Goal: Task Accomplishment & Management: Complete application form

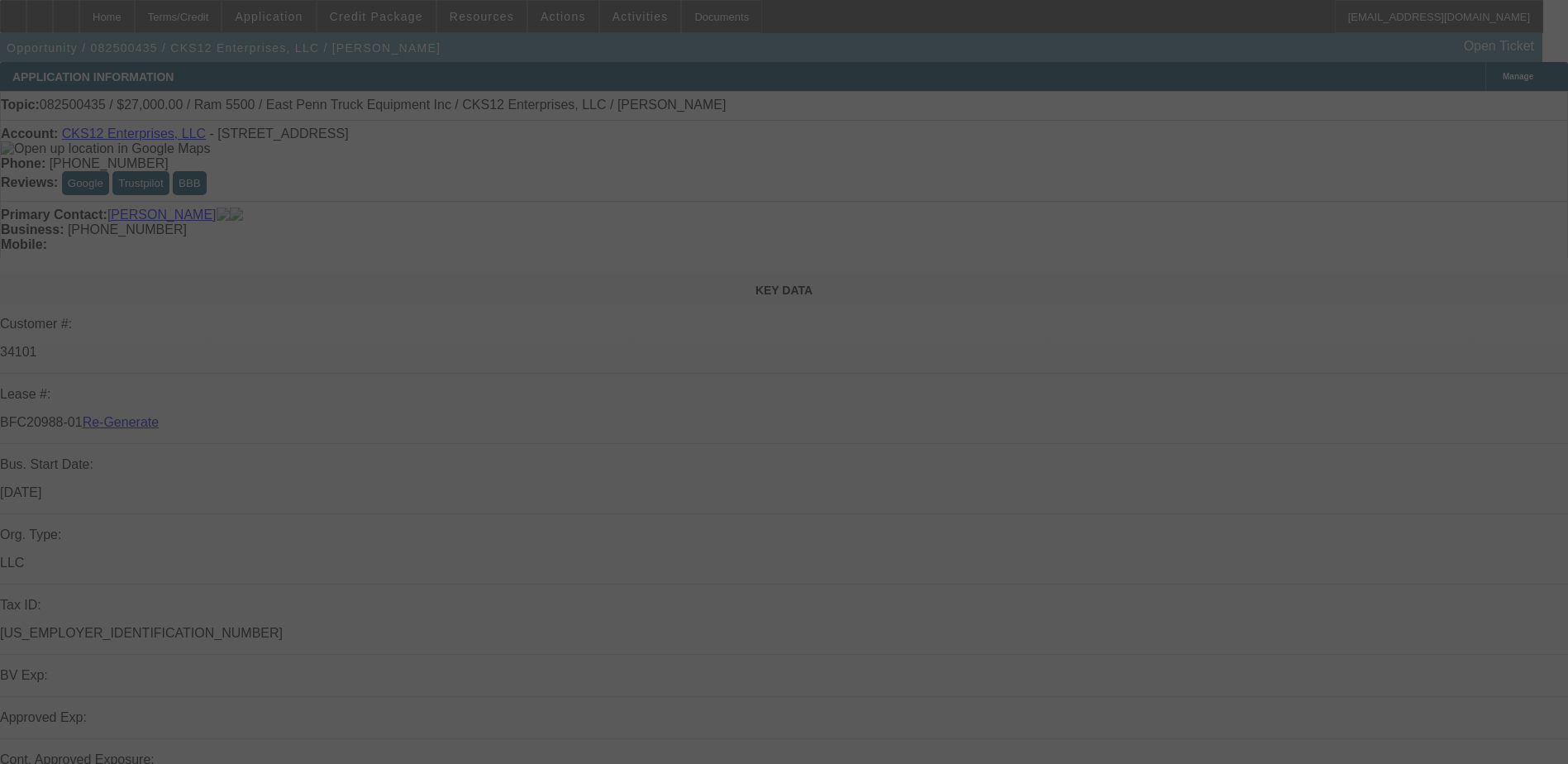
select select "3"
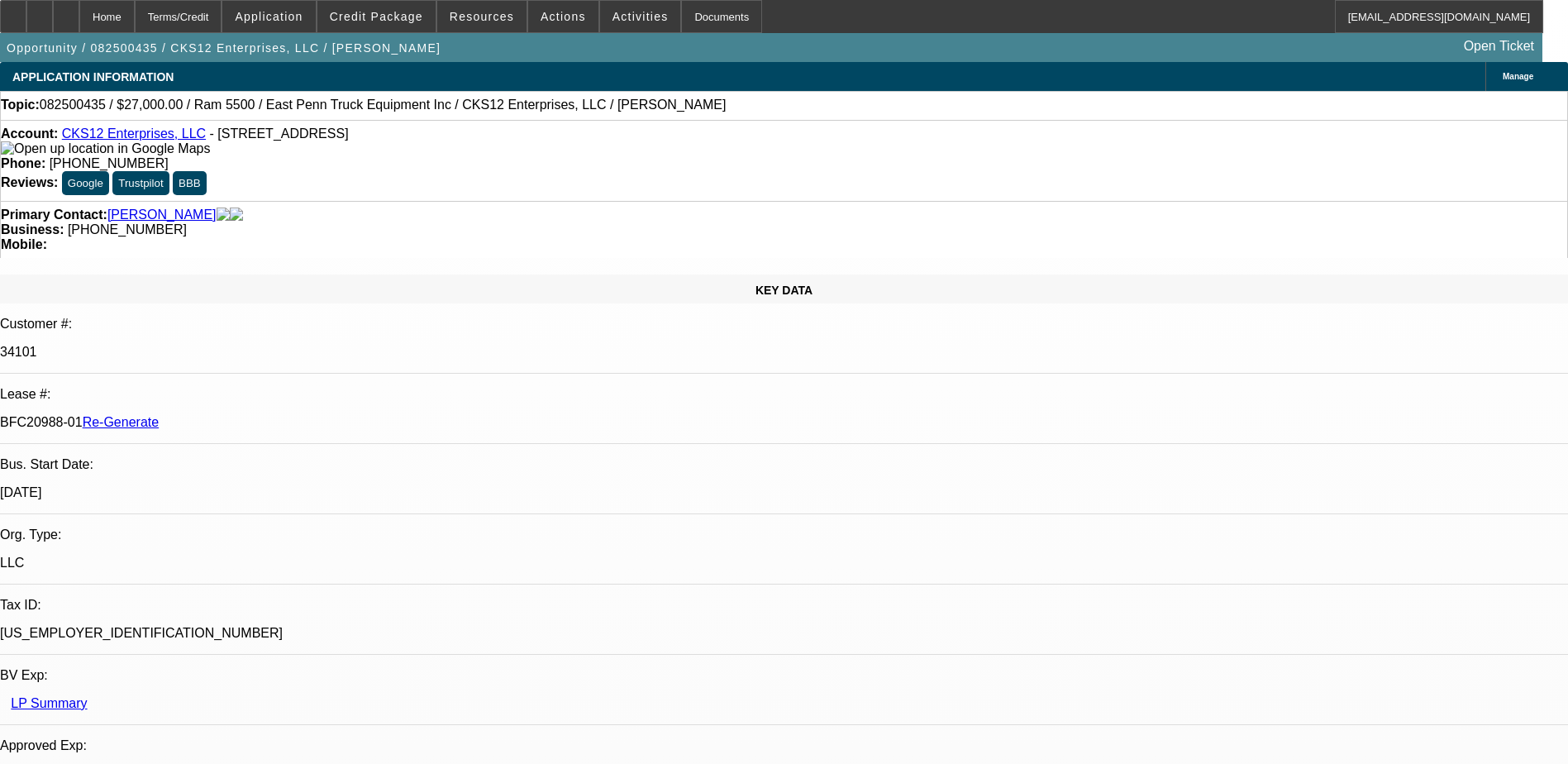
select select "0"
select select "2"
select select "0.1"
select select "1"
select select "2"
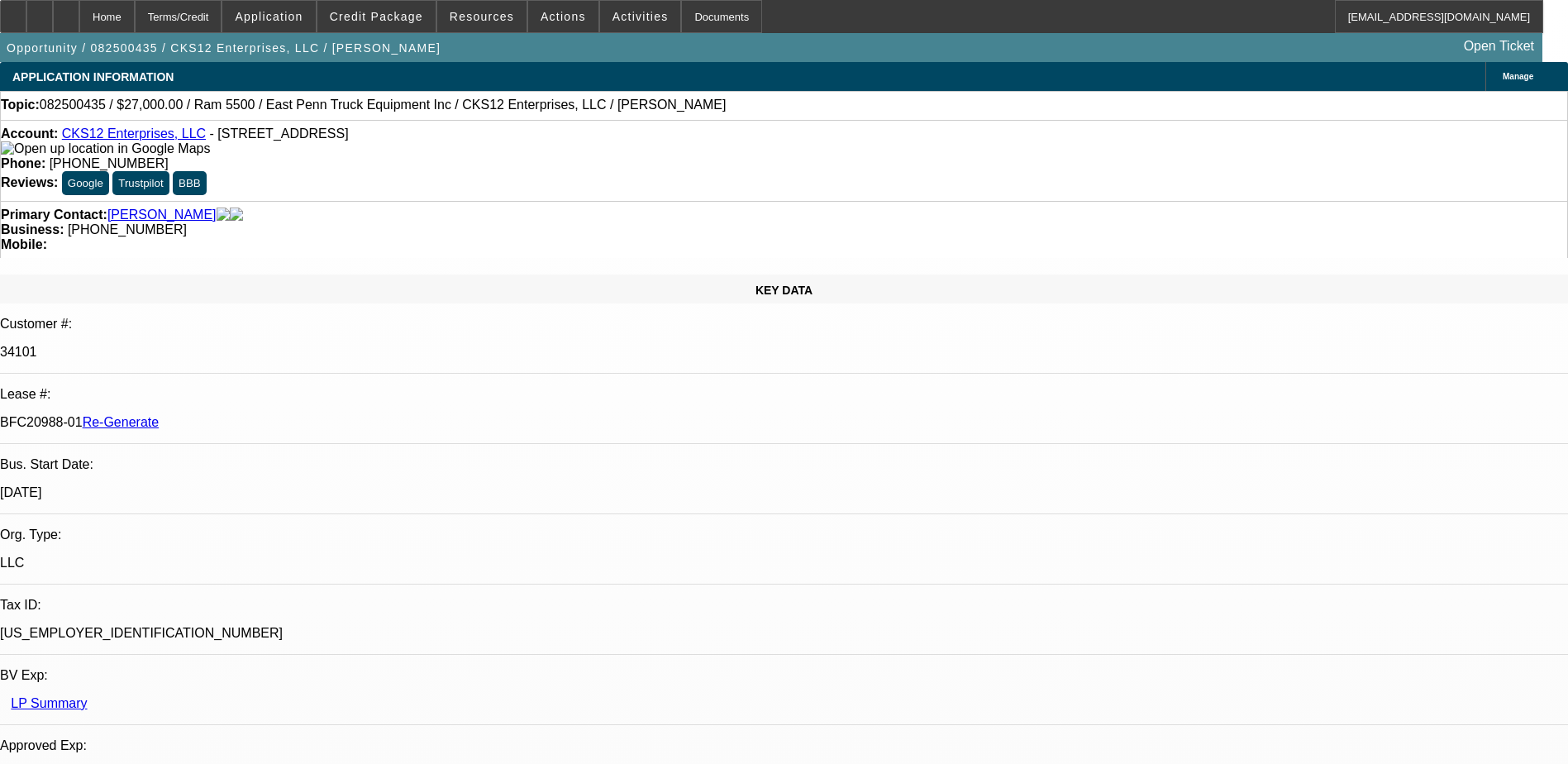
select select "4"
click at [613, 20] on span "Activities" at bounding box center [641, 17] width 57 height 13
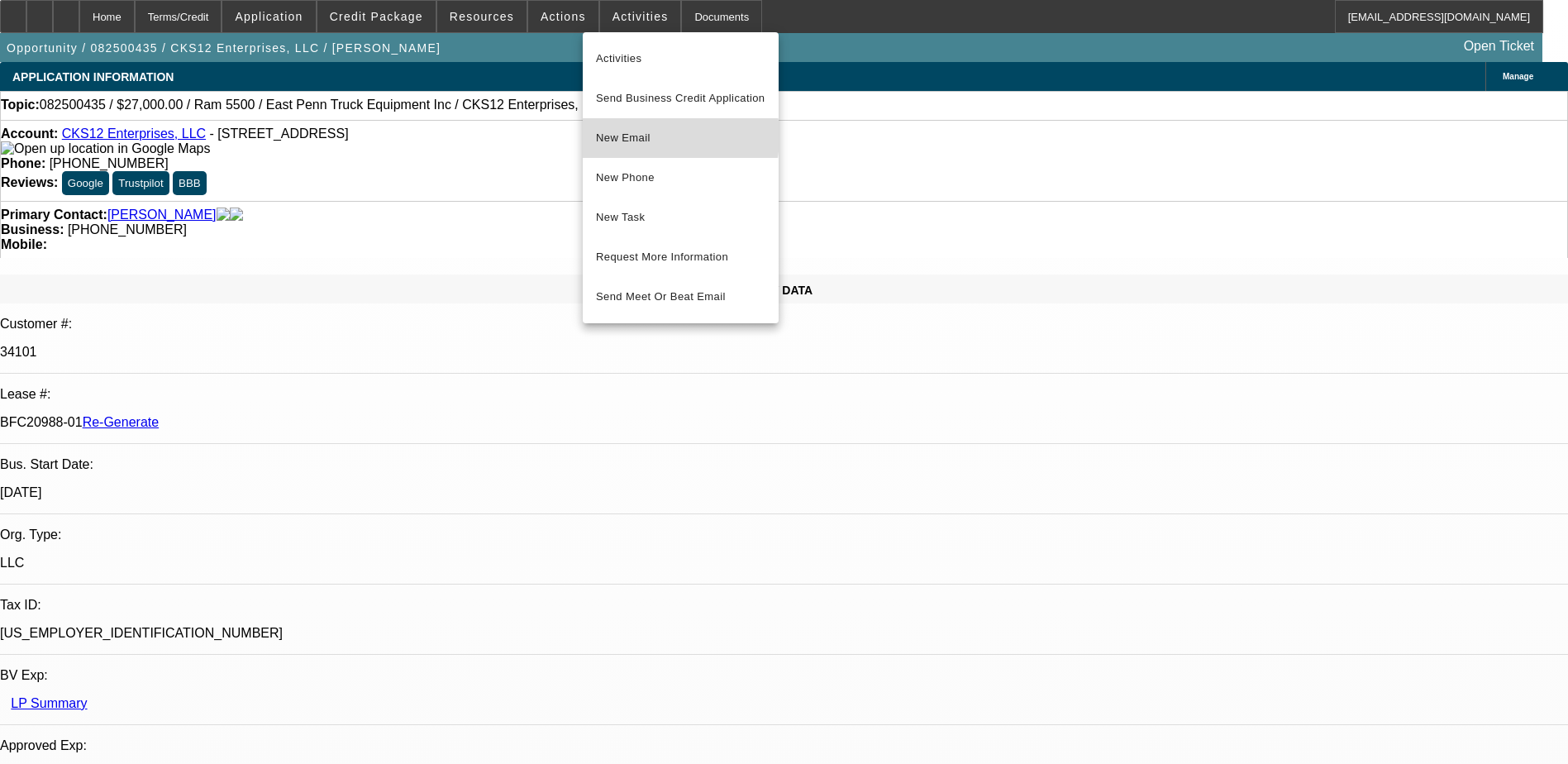
click at [639, 137] on span "New Email" at bounding box center [681, 138] width 170 height 20
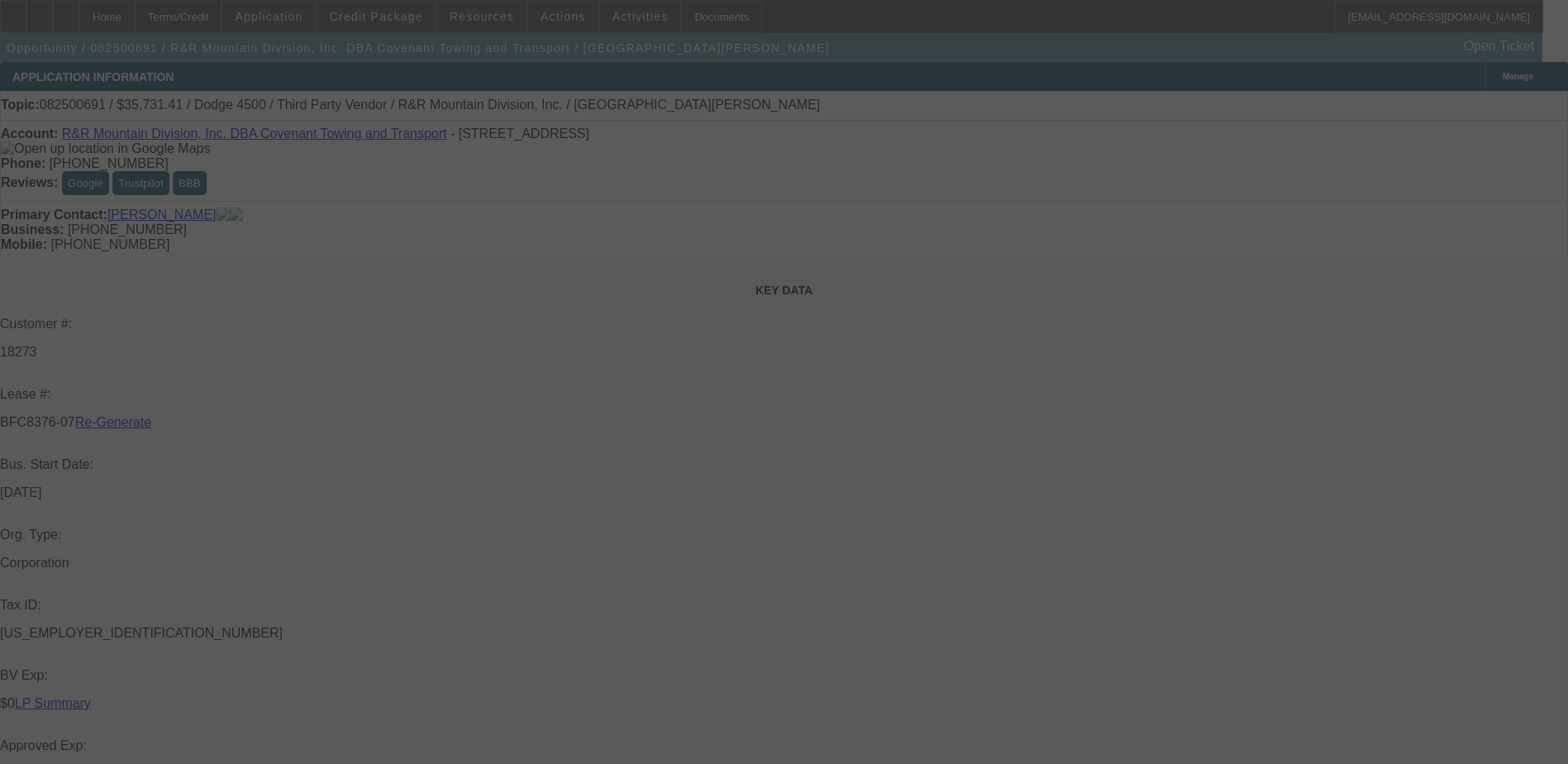
select select "4"
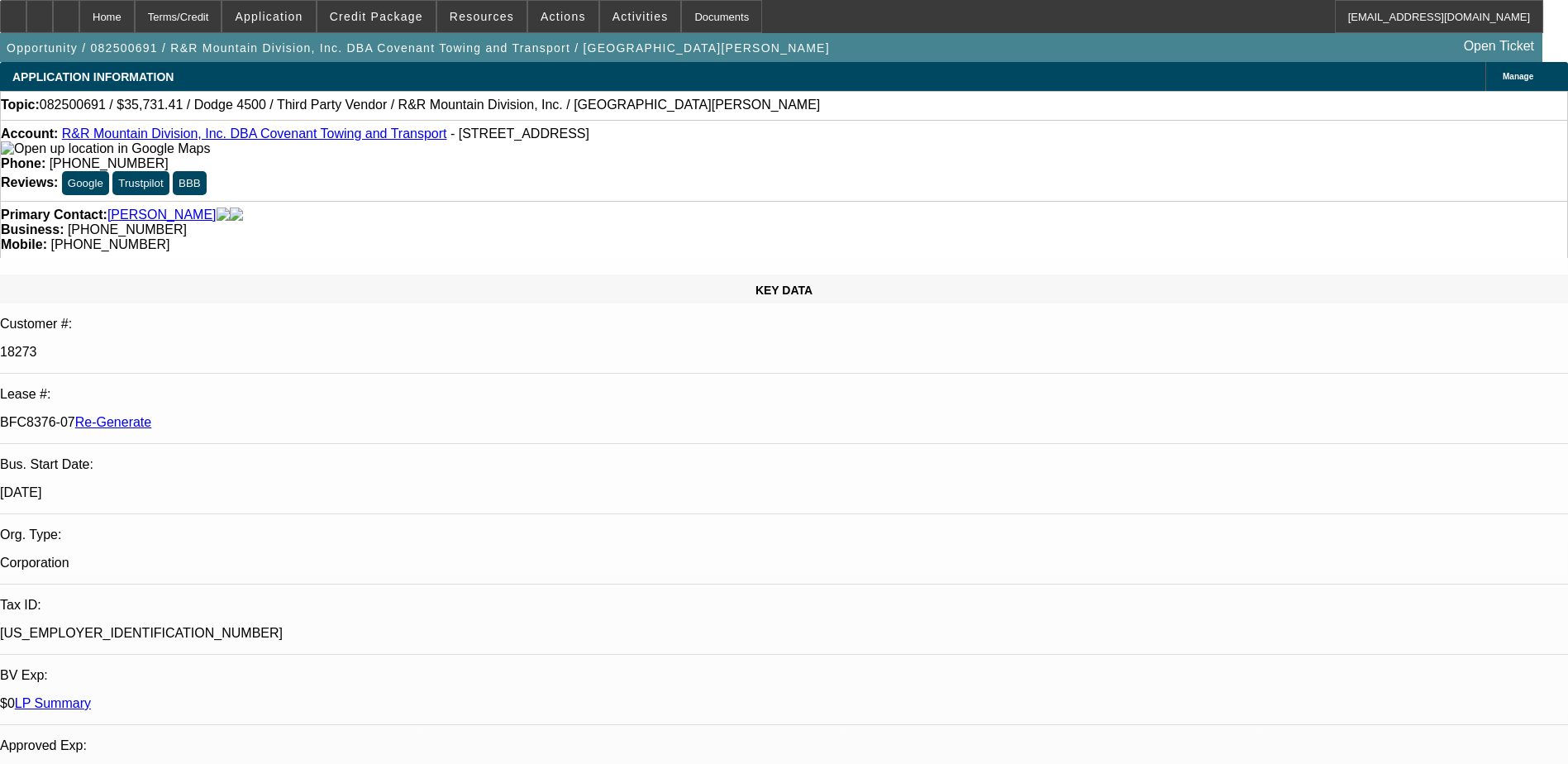
select select "0"
select select "1"
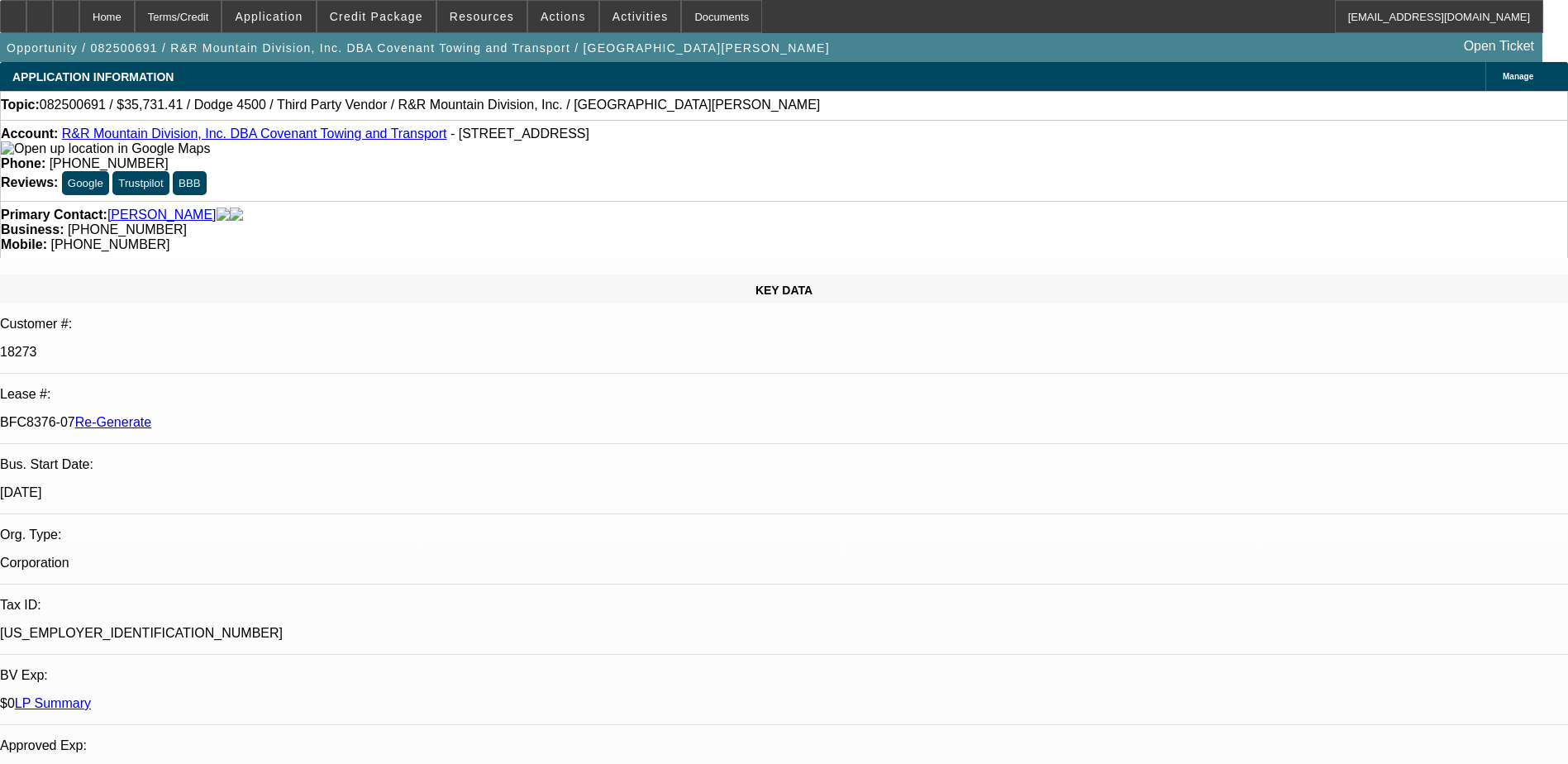
select select "6"
click at [390, 13] on span "Credit Package" at bounding box center [376, 17] width 93 height 13
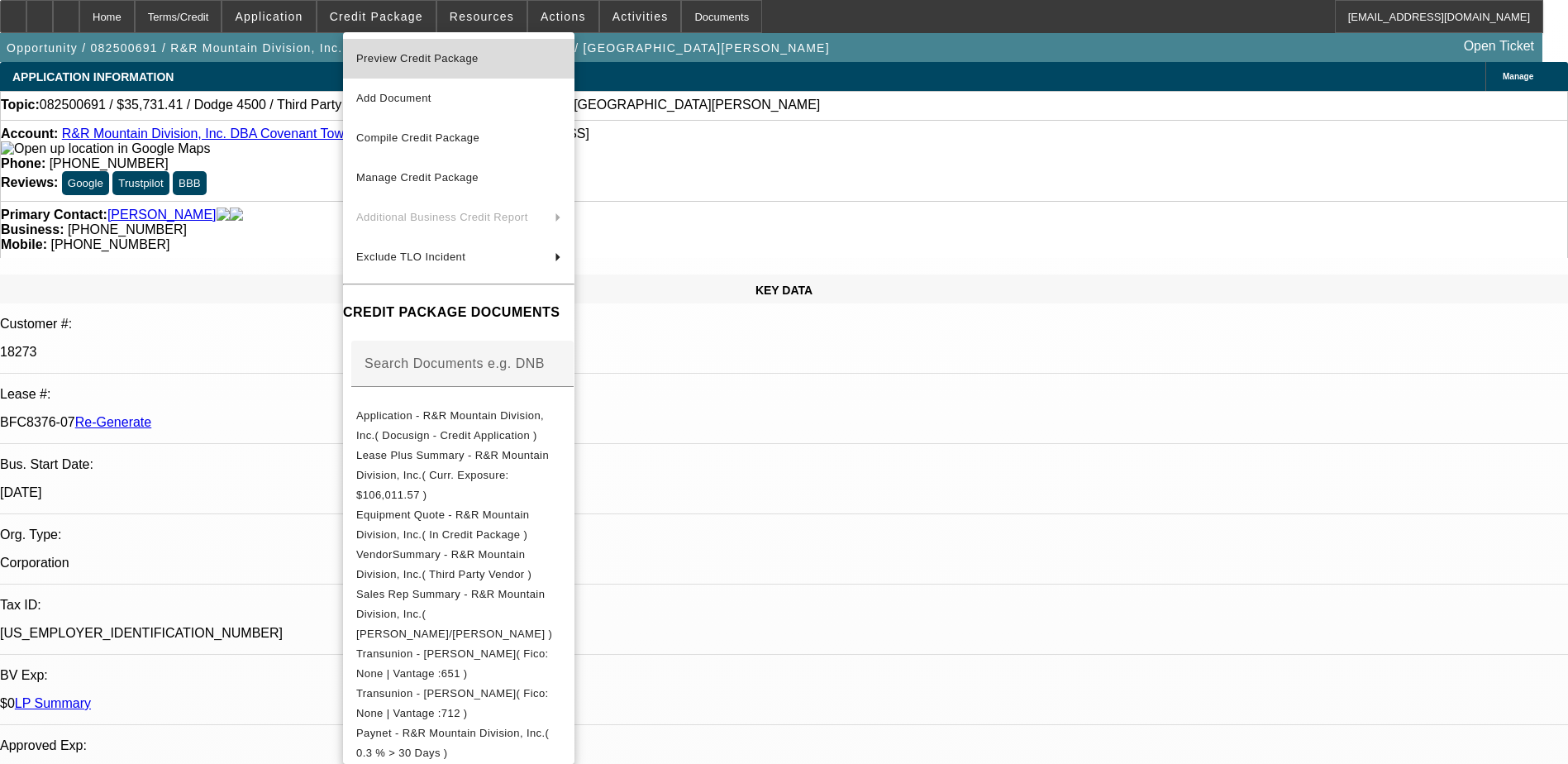
click at [431, 57] on span "Preview Credit Package" at bounding box center [417, 58] width 122 height 12
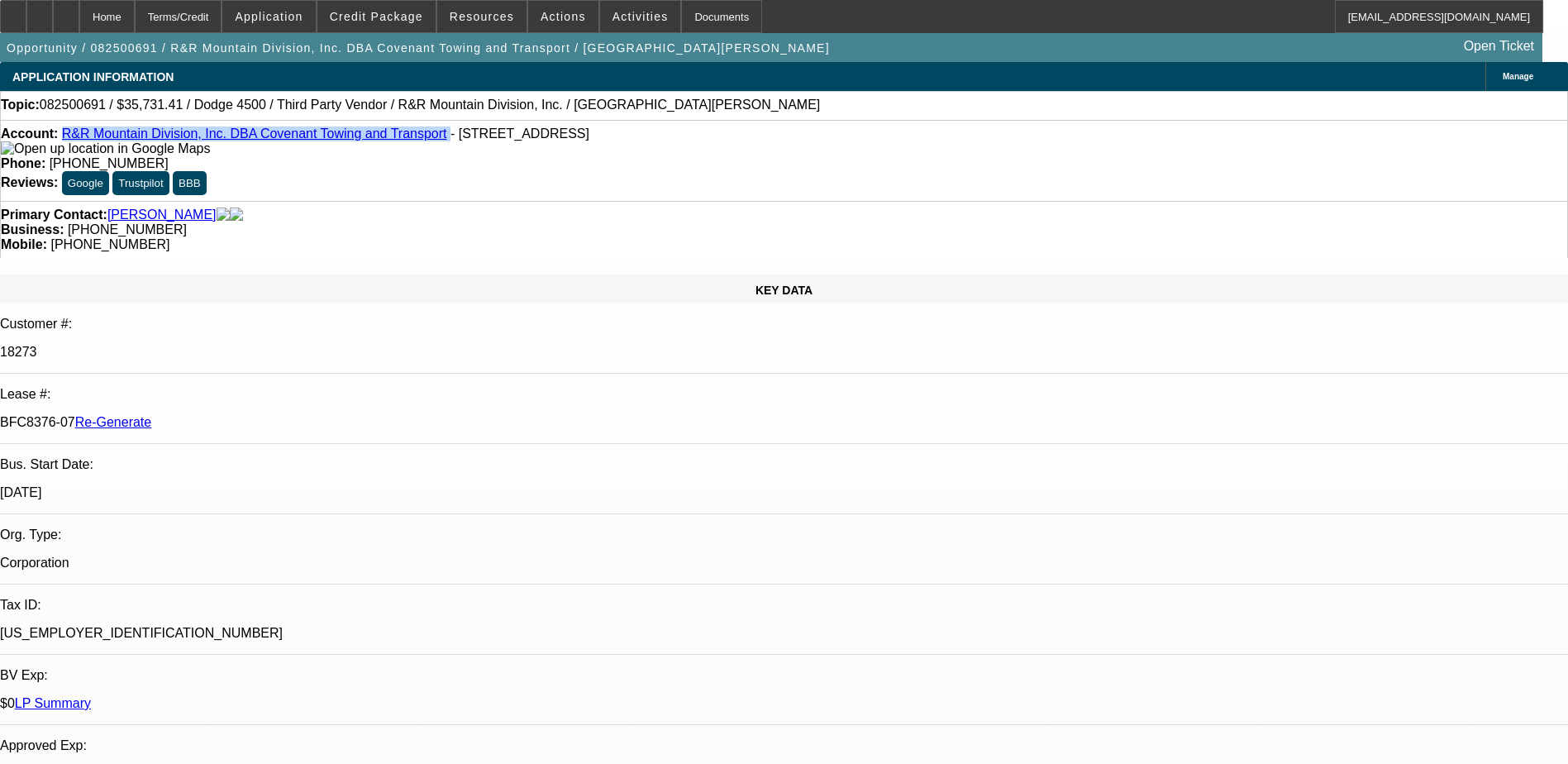
drag, startPoint x: 391, startPoint y: 138, endPoint x: 77, endPoint y: 134, distance: 314.0
click at [77, 134] on div "Account: R&R Mountain Division, Inc. DBA Covenant Towing and Transport - 79 Pow…" at bounding box center [784, 142] width 1566 height 30
copy div "R&R Mountain Division, Inc. DBA Covenant Towing and Transport"
click at [202, 415] on p "BFC8376-07 Re-Generate" at bounding box center [784, 422] width 1568 height 15
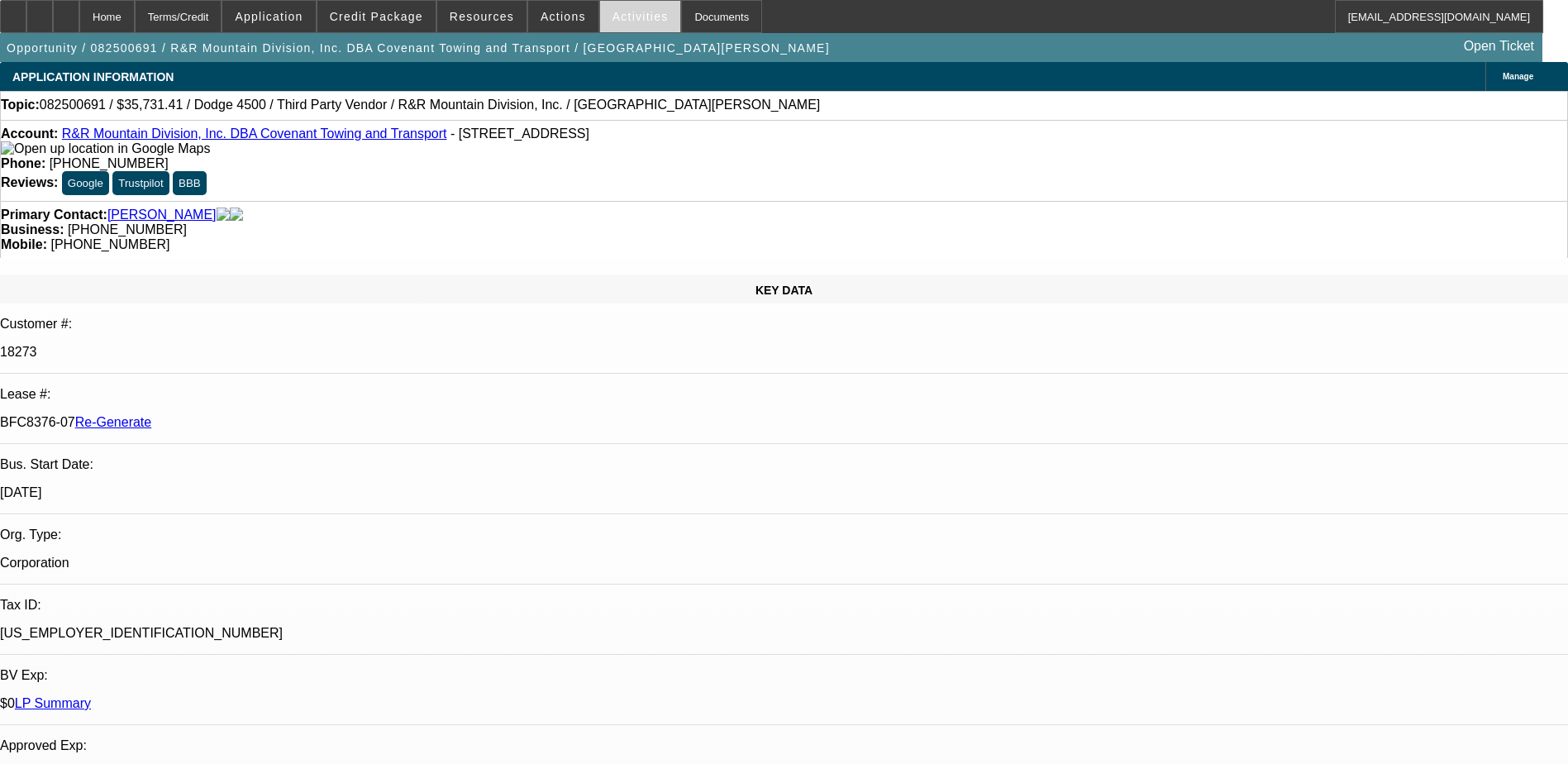
copy p "BFC8376"
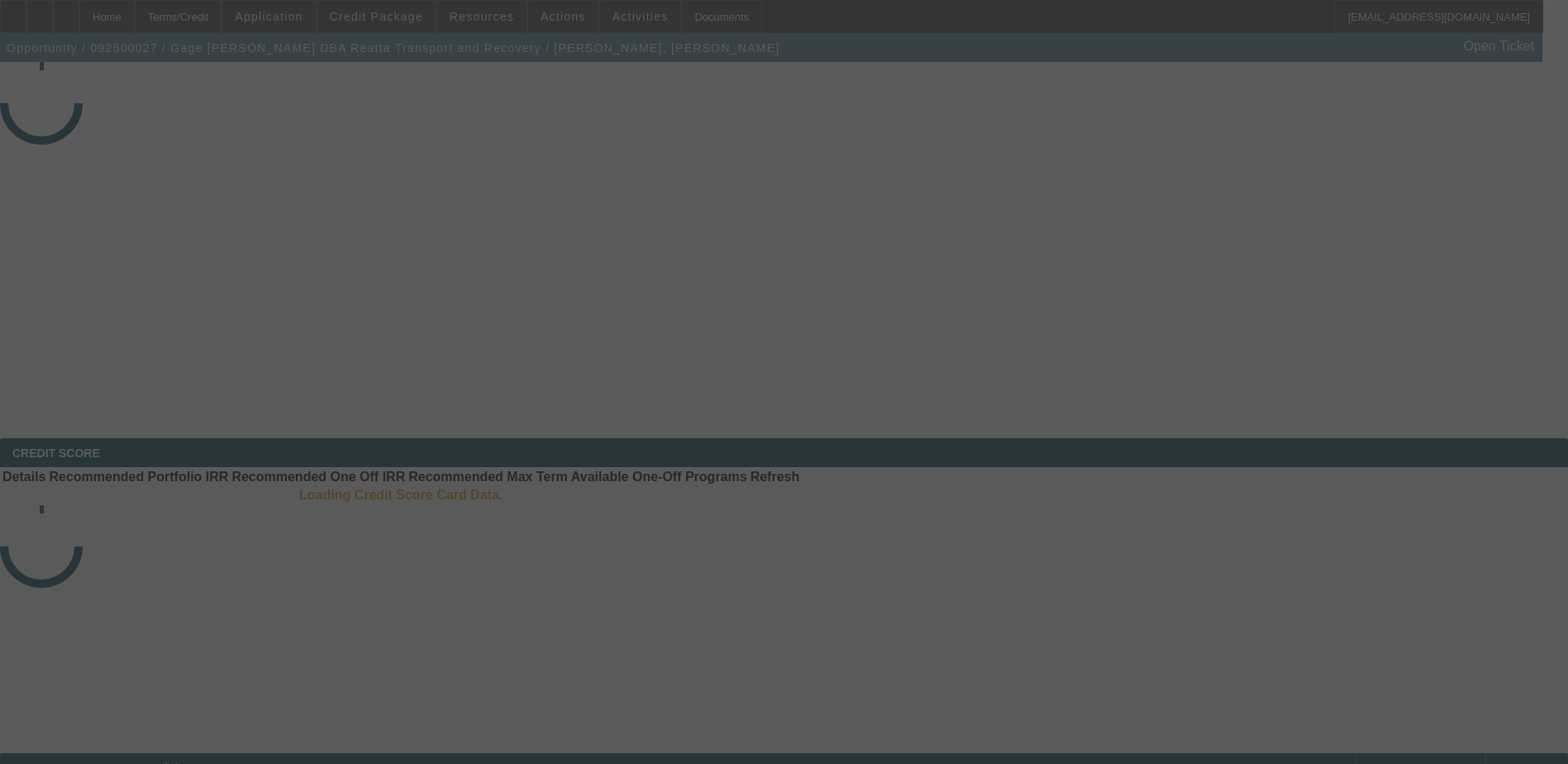
select select "4"
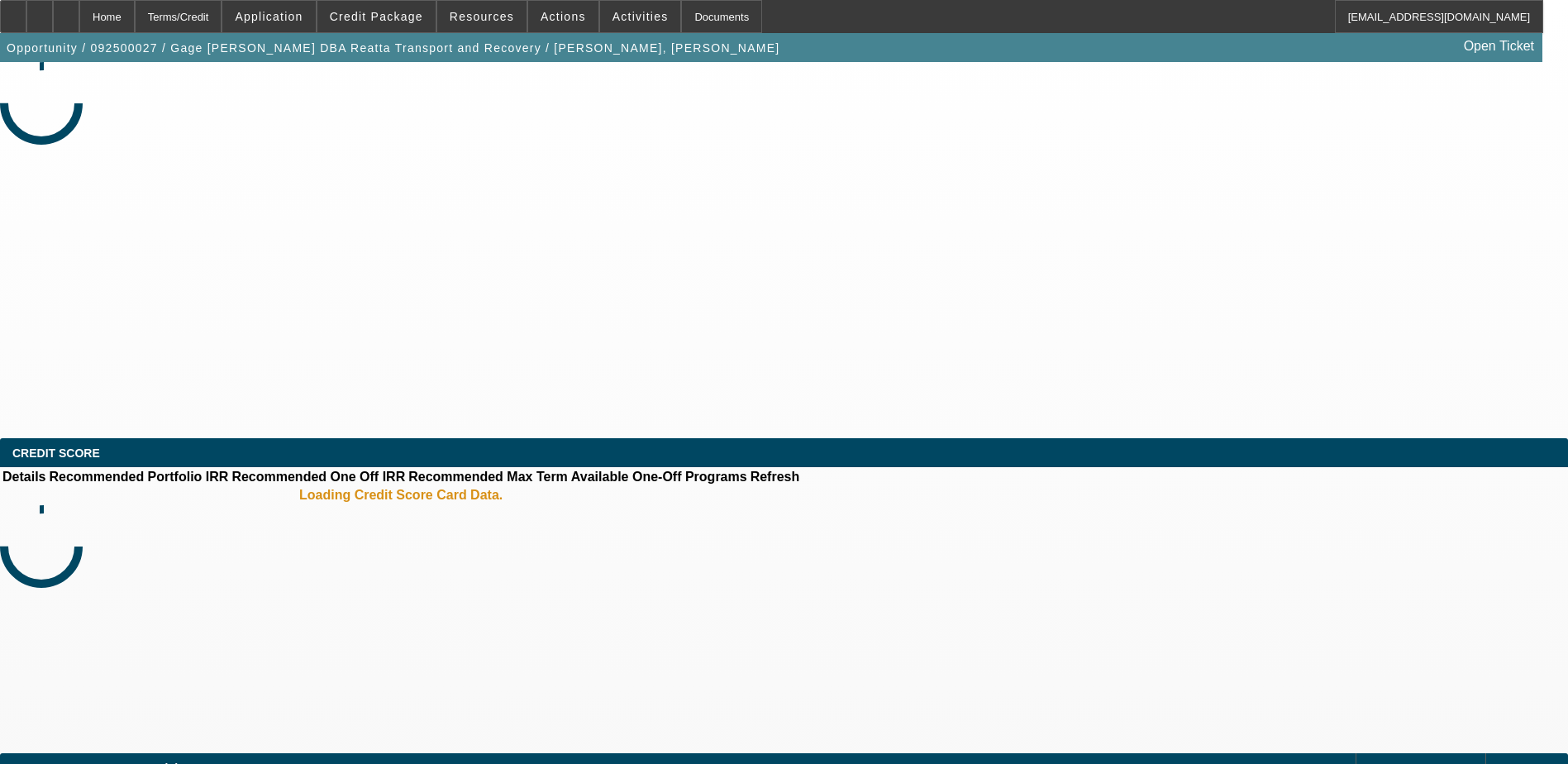
select select "0"
select select "2"
select select "0"
select select "1"
select select "2"
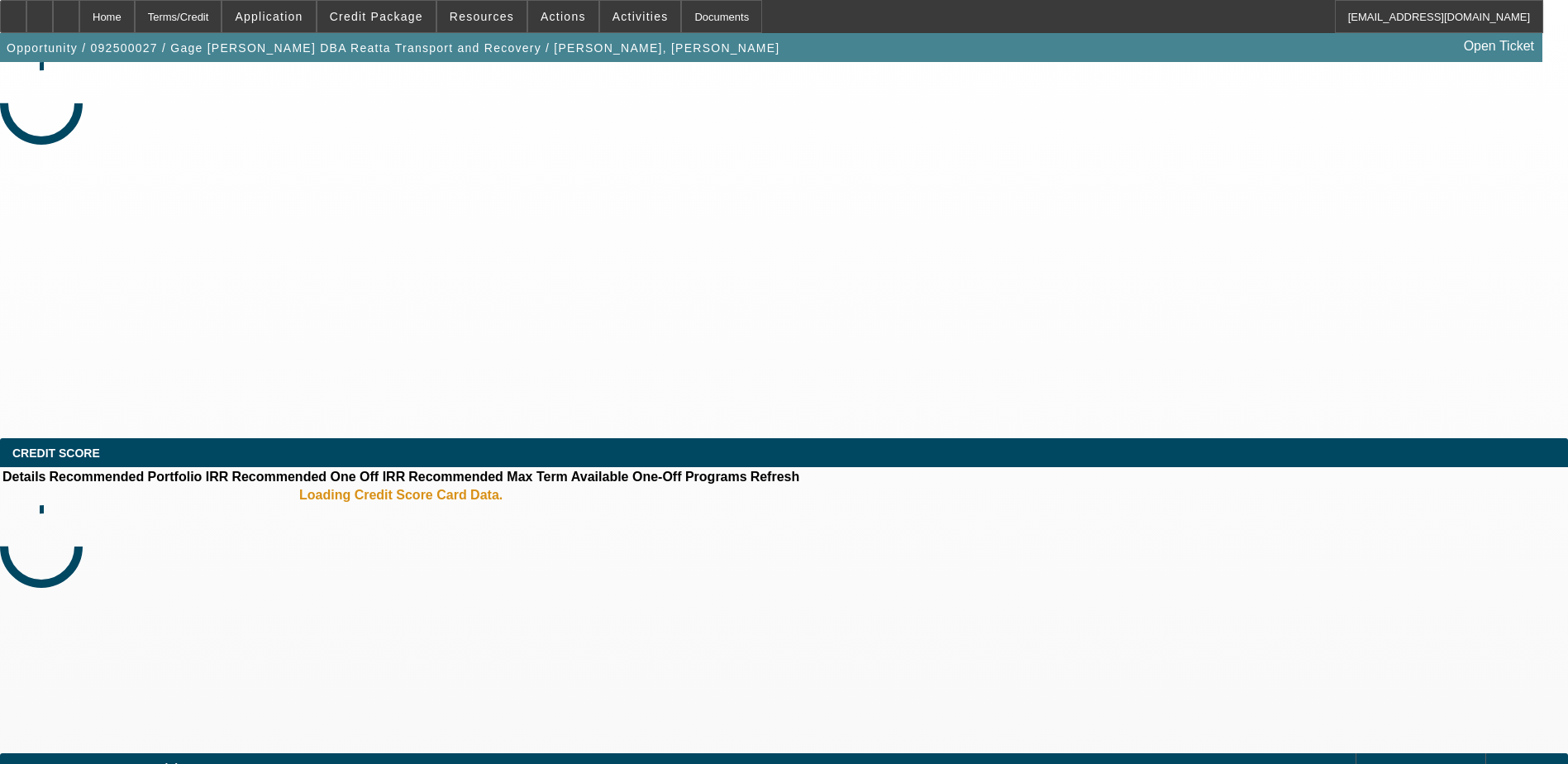
select select "6"
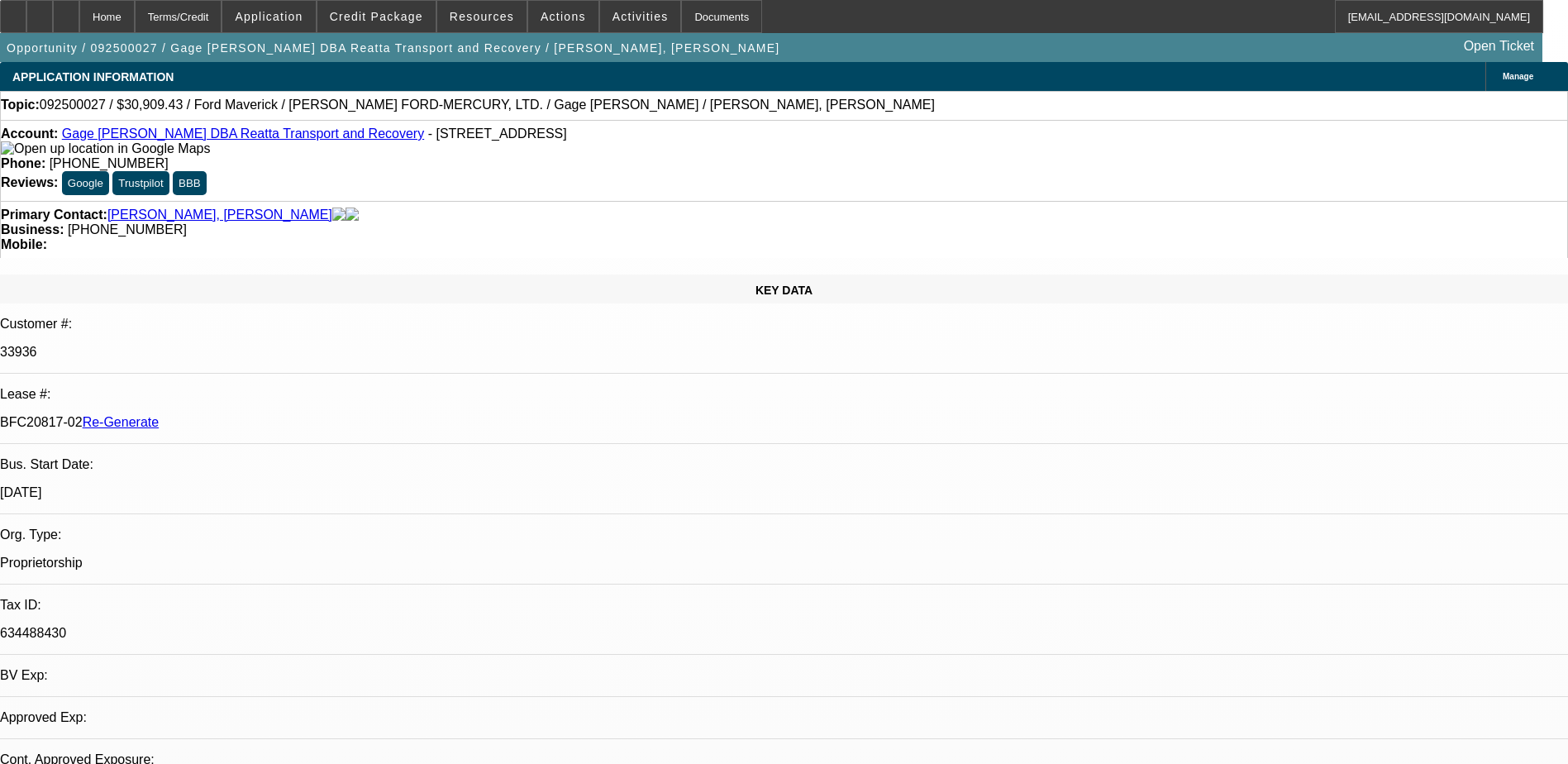
drag, startPoint x: 187, startPoint y: 277, endPoint x: 261, endPoint y: 279, distance: 74.0
click at [261, 415] on div "BFC20817-02 Re-Generate" at bounding box center [784, 422] width 1568 height 15
copy p "BFC20817-02"
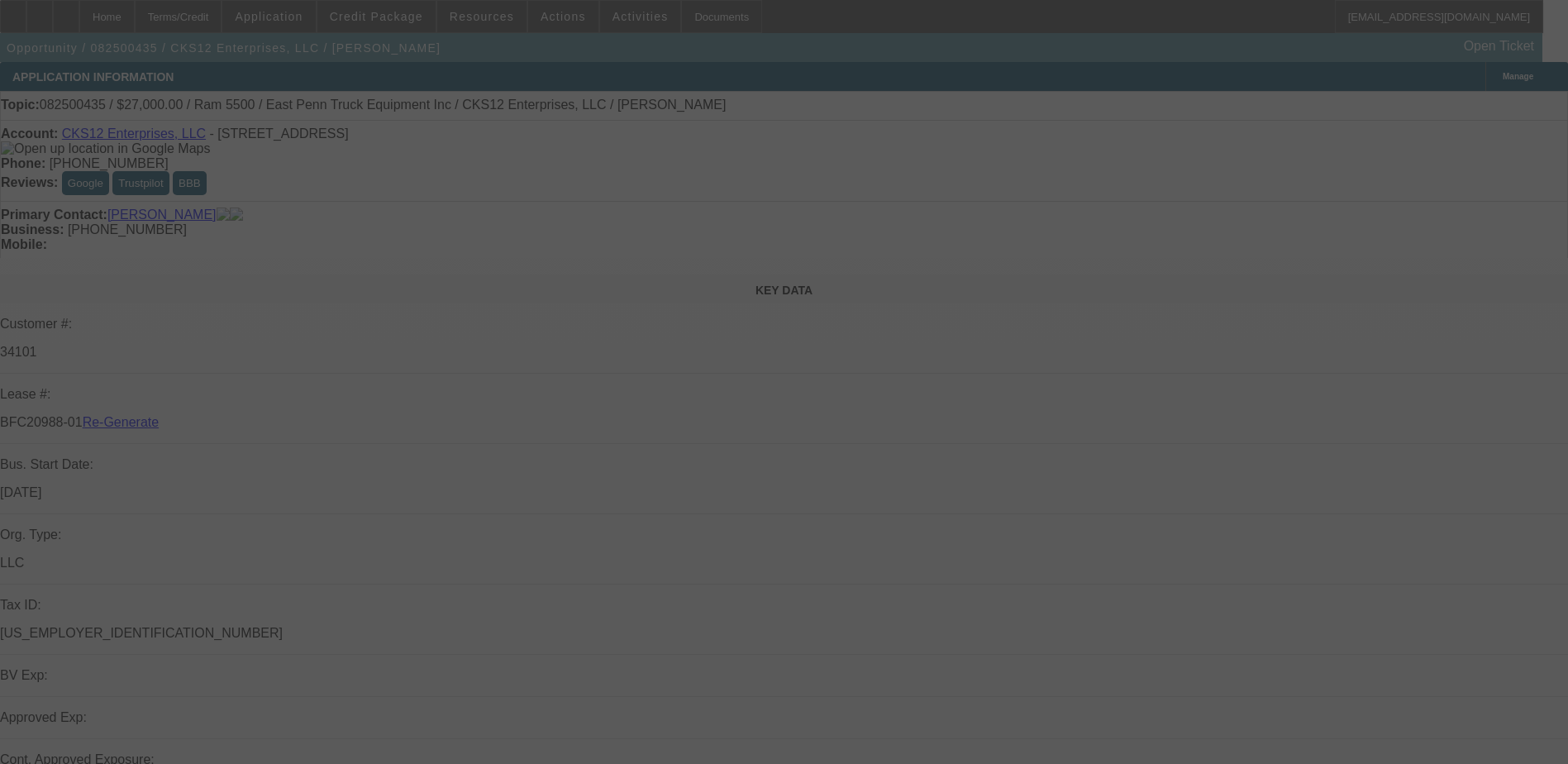
select select "3"
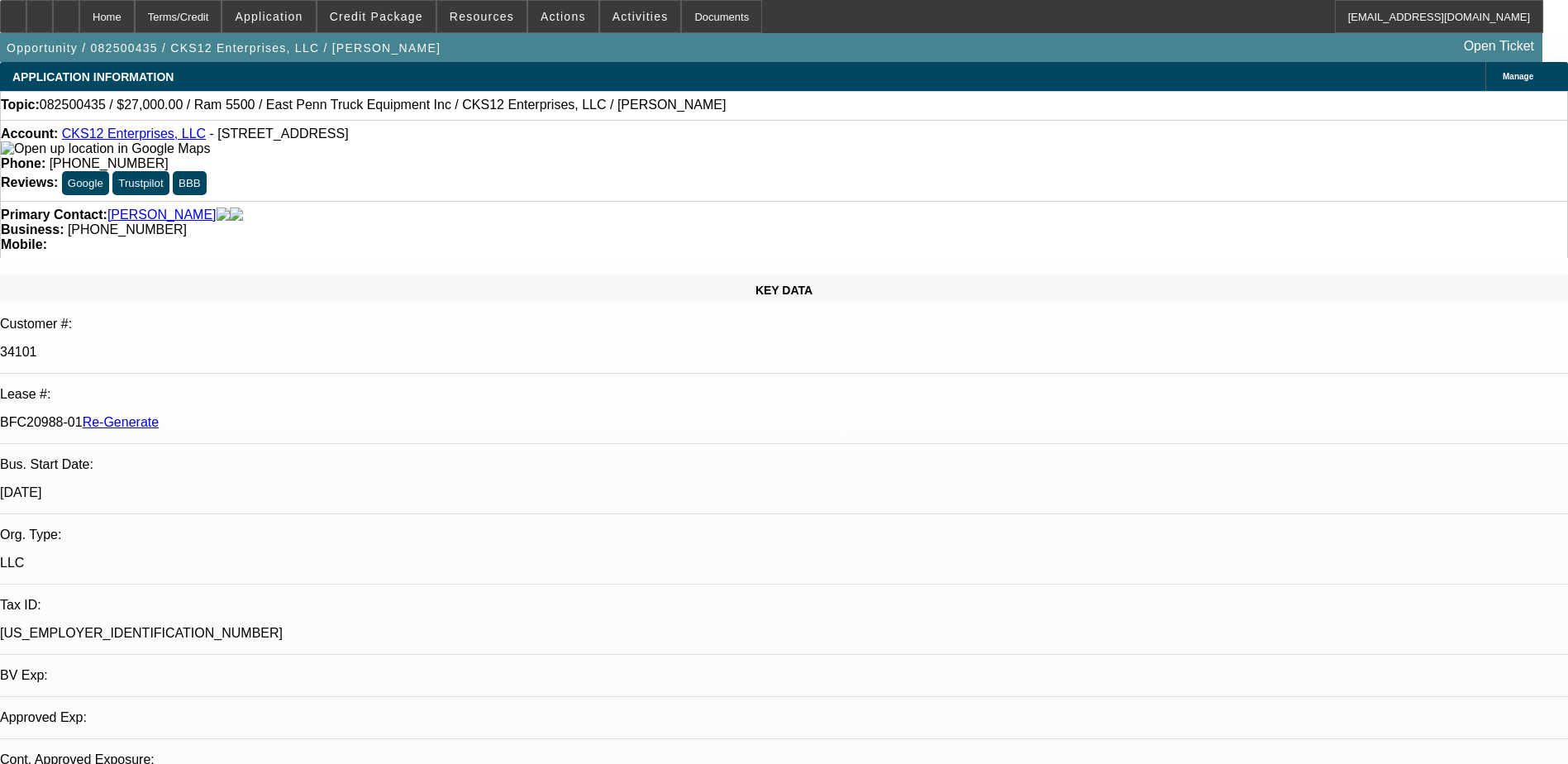
select select "0"
select select "2"
select select "0.1"
select select "1"
select select "2"
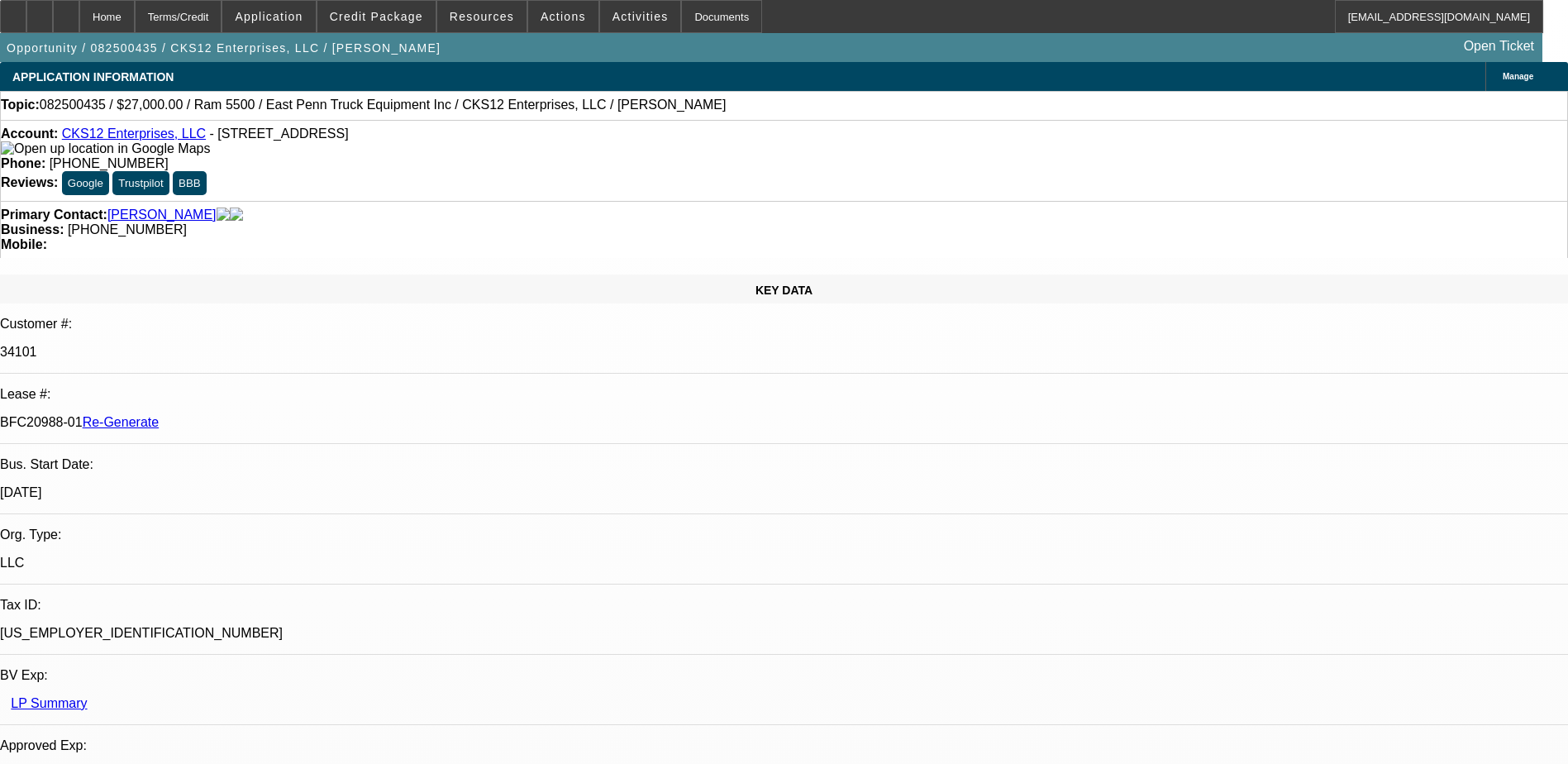
select select "4"
click at [681, 10] on div "Documents" at bounding box center [721, 17] width 81 height 33
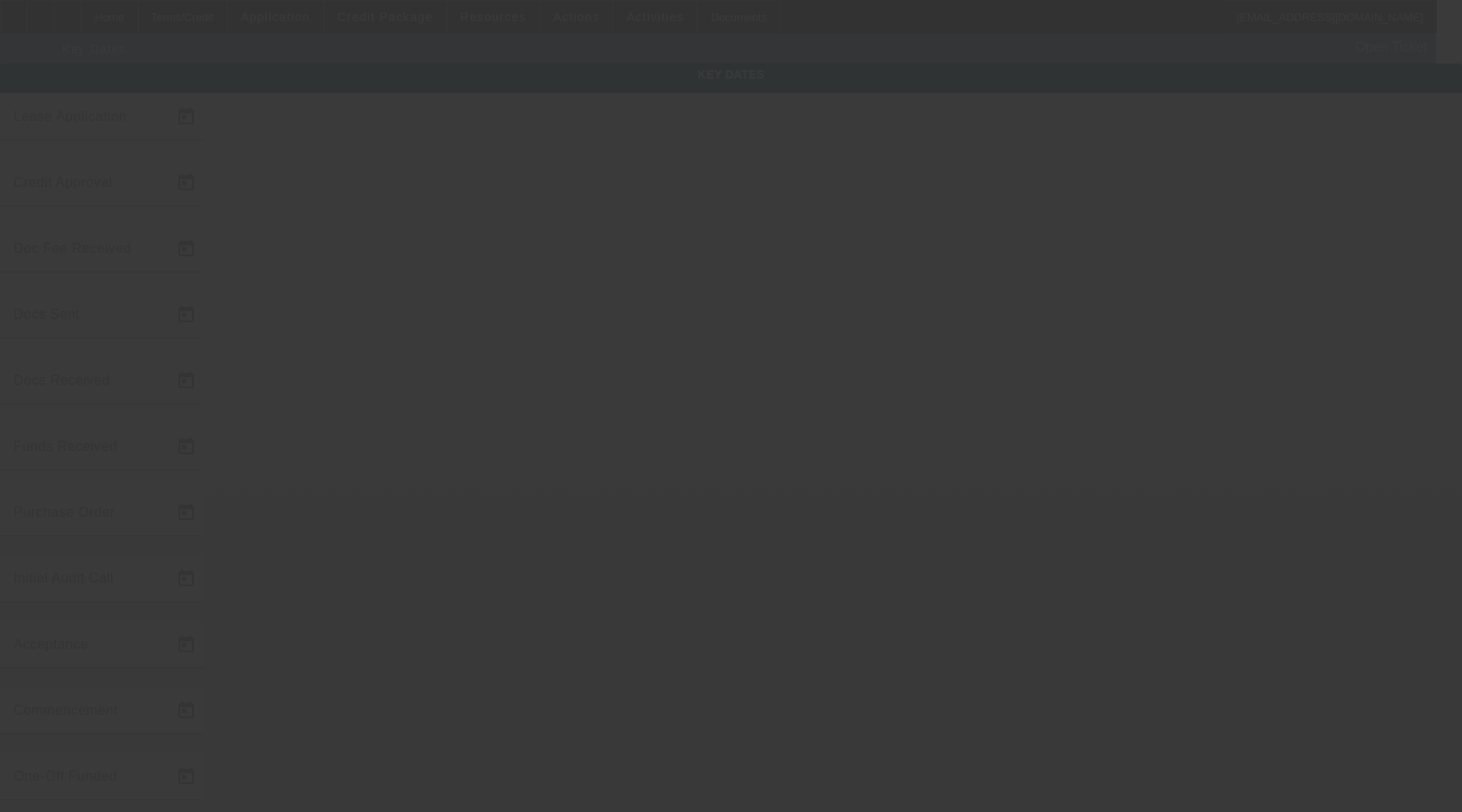
type input "[DATE]"
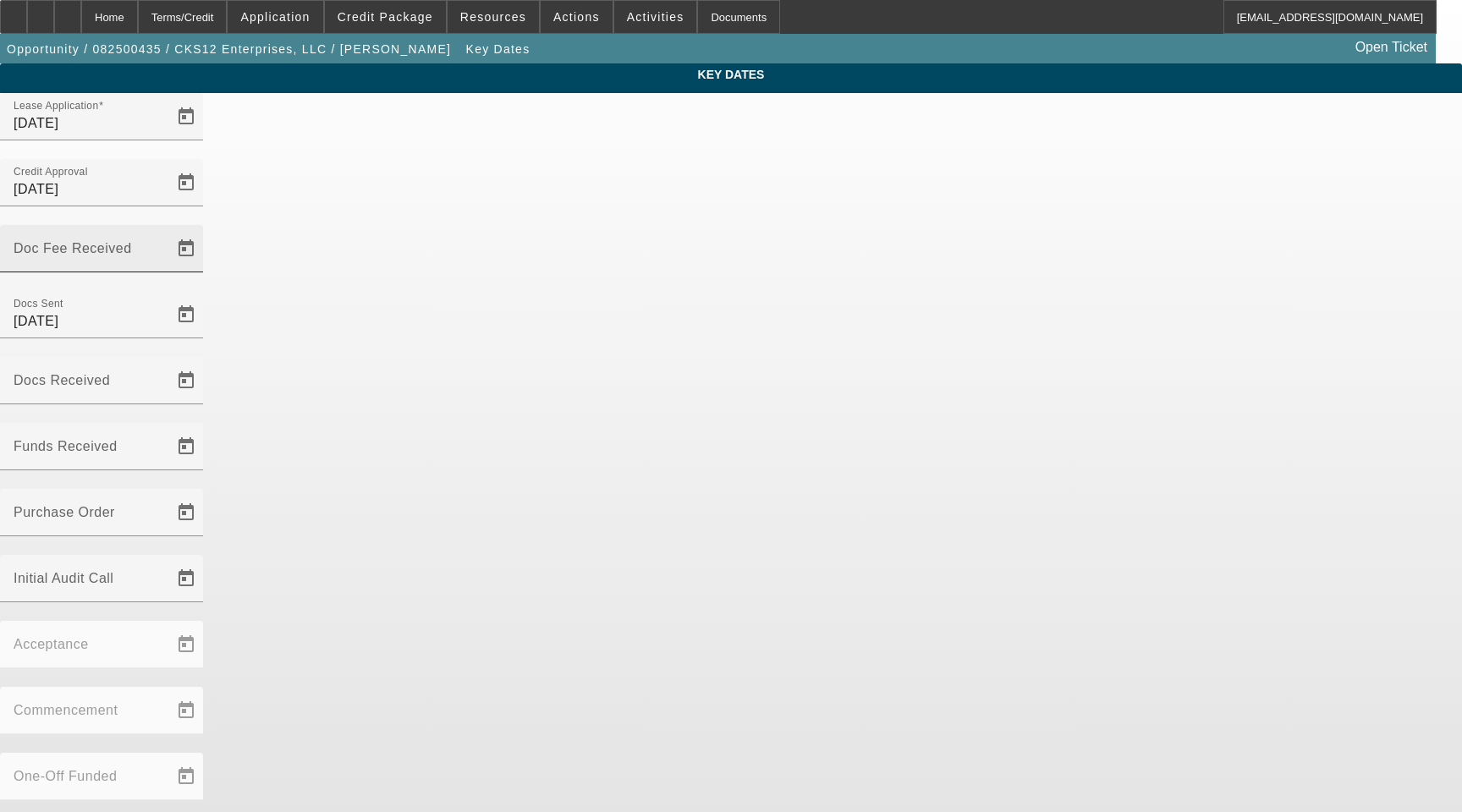
click at [166, 245] on input "Doc Fee Received" at bounding box center [90, 256] width 153 height 20
click at [206, 228] on span "Open calendar" at bounding box center [187, 249] width 41 height 41
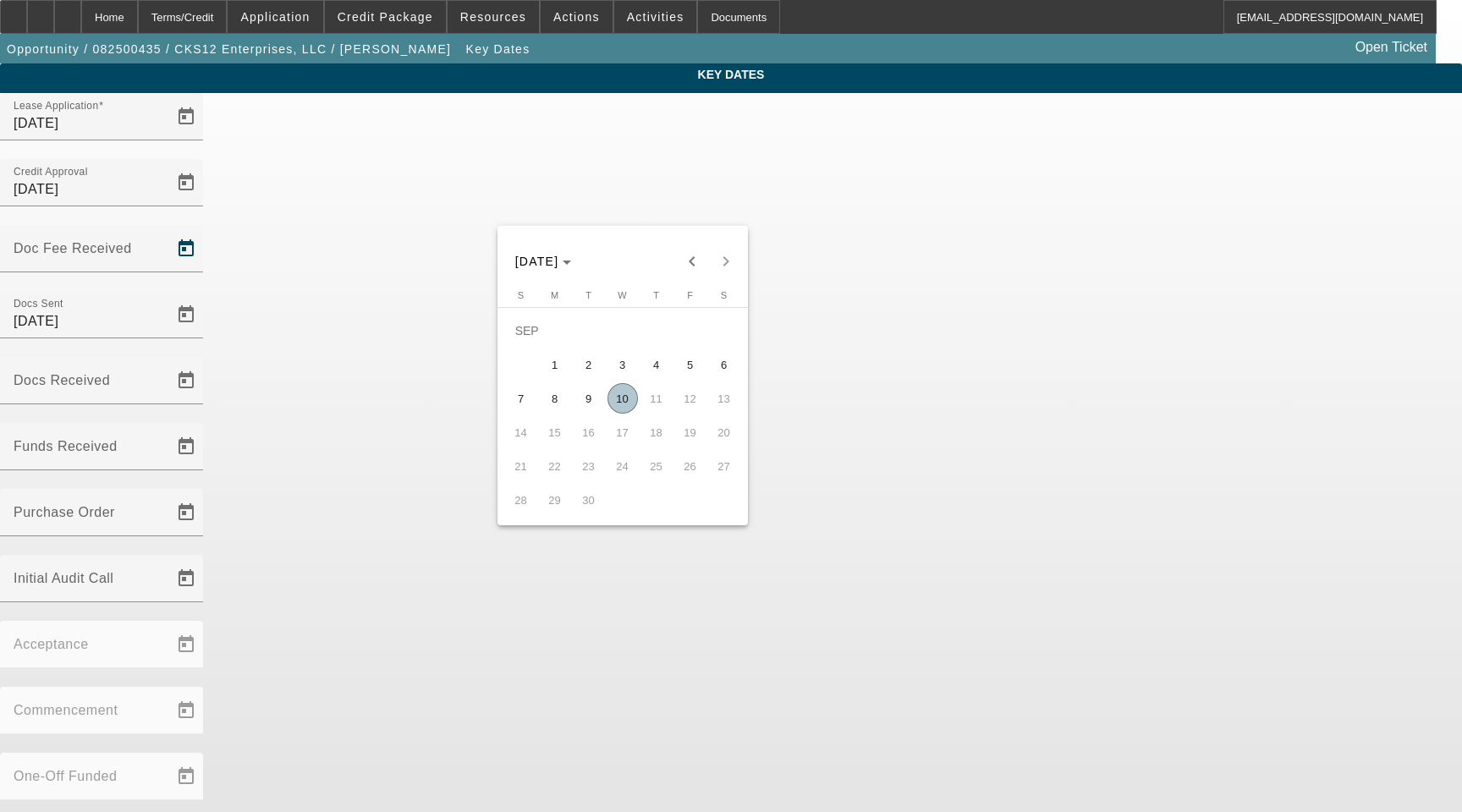
click at [581, 405] on span "9" at bounding box center [589, 399] width 31 height 31
type input "9/9/2025"
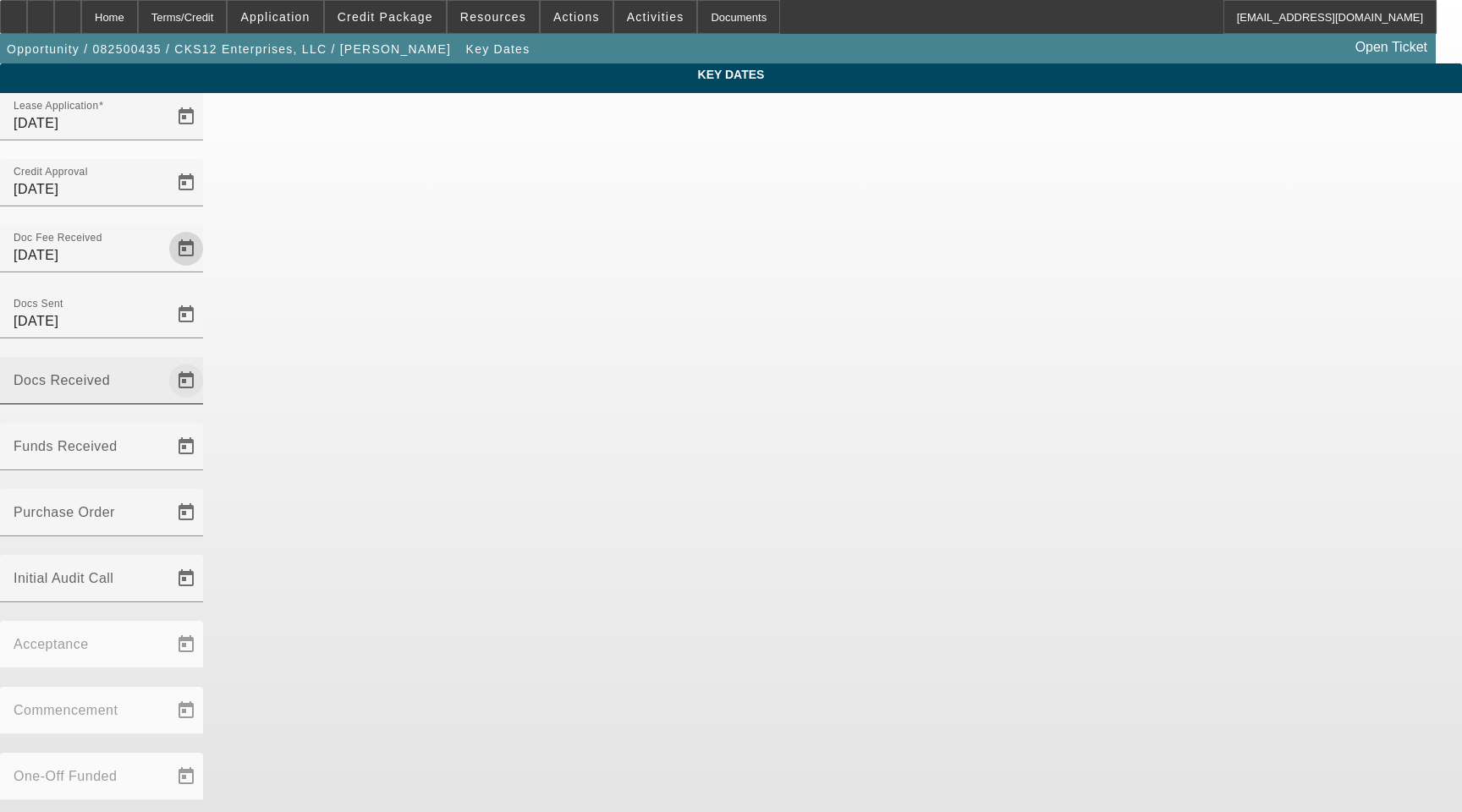
click at [206, 360] on span "Open calendar" at bounding box center [187, 381] width 41 height 41
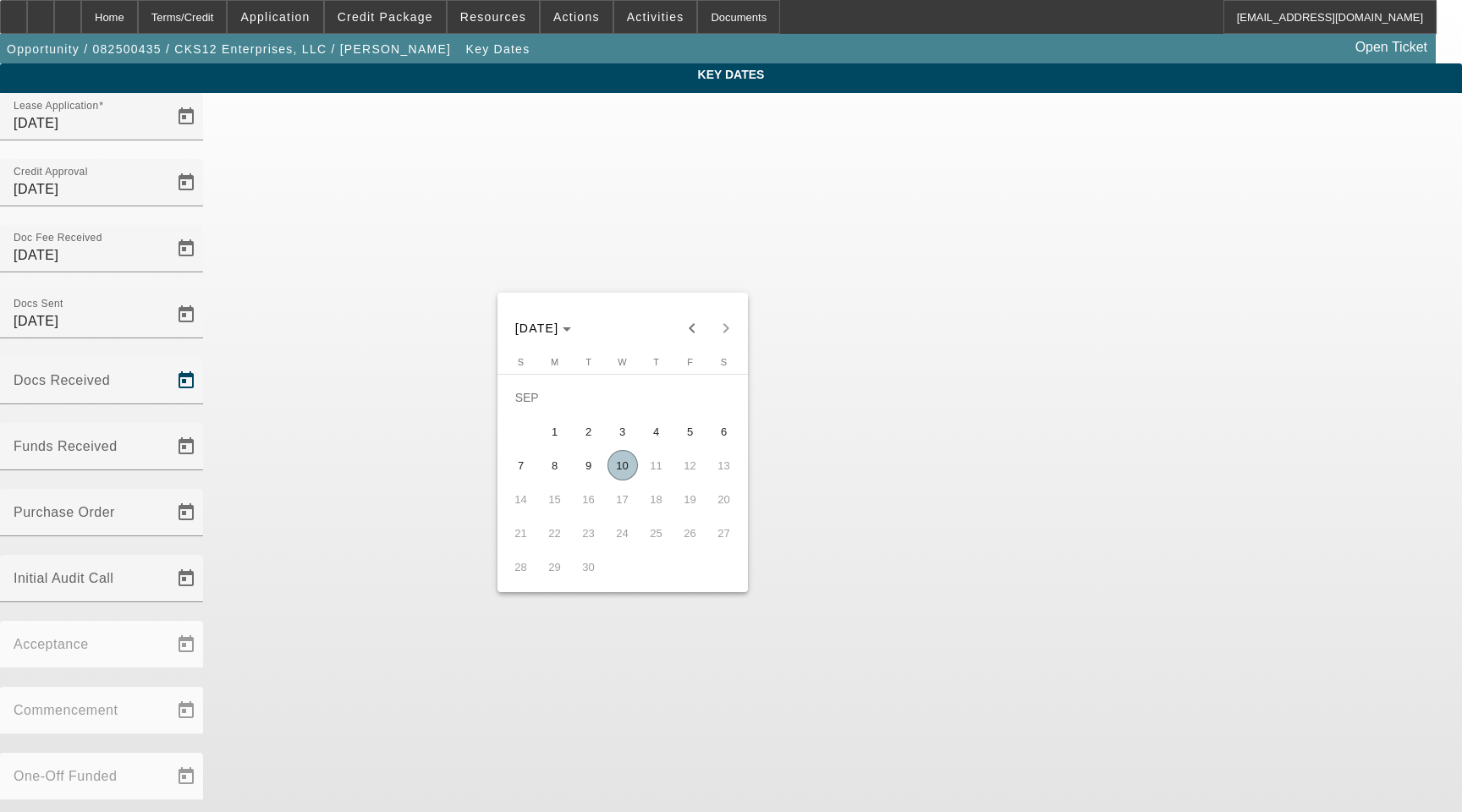
click at [587, 469] on span "9" at bounding box center [589, 465] width 31 height 31
type input "9/9/2025"
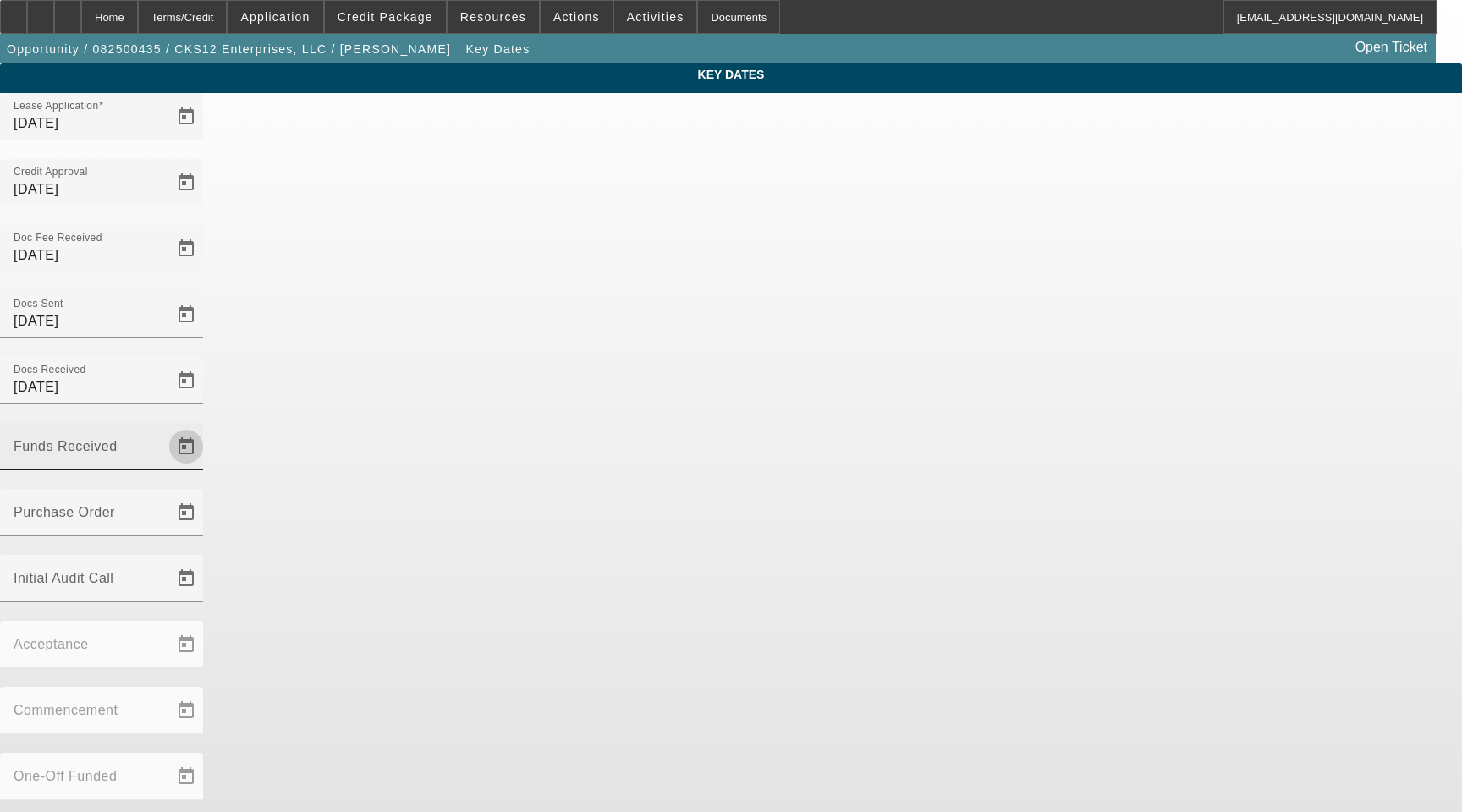
click at [206, 426] on span "Open calendar" at bounding box center [187, 446] width 41 height 41
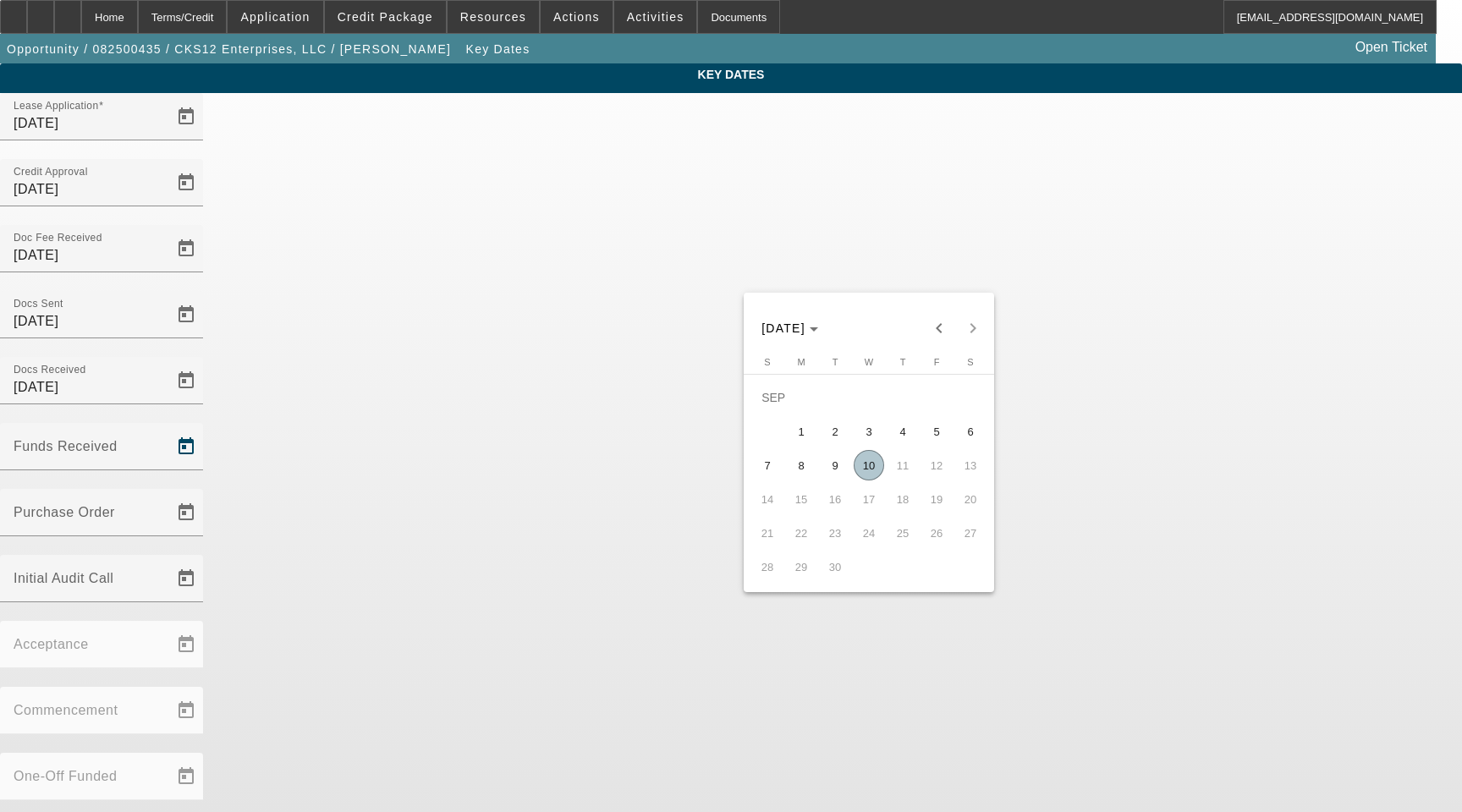
click at [868, 474] on span "10" at bounding box center [870, 465] width 31 height 31
type input "9/10/2025"
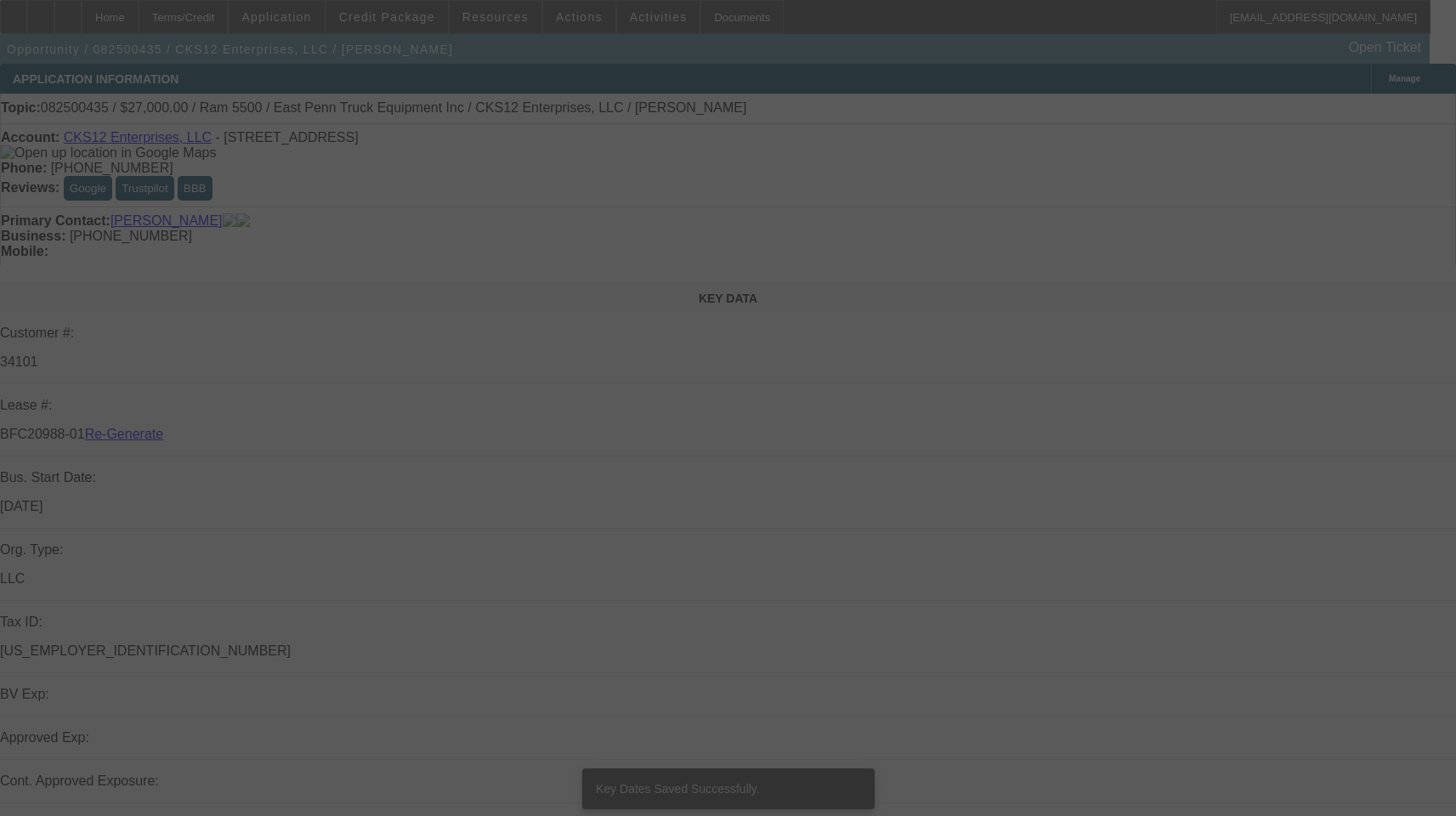
select select "3"
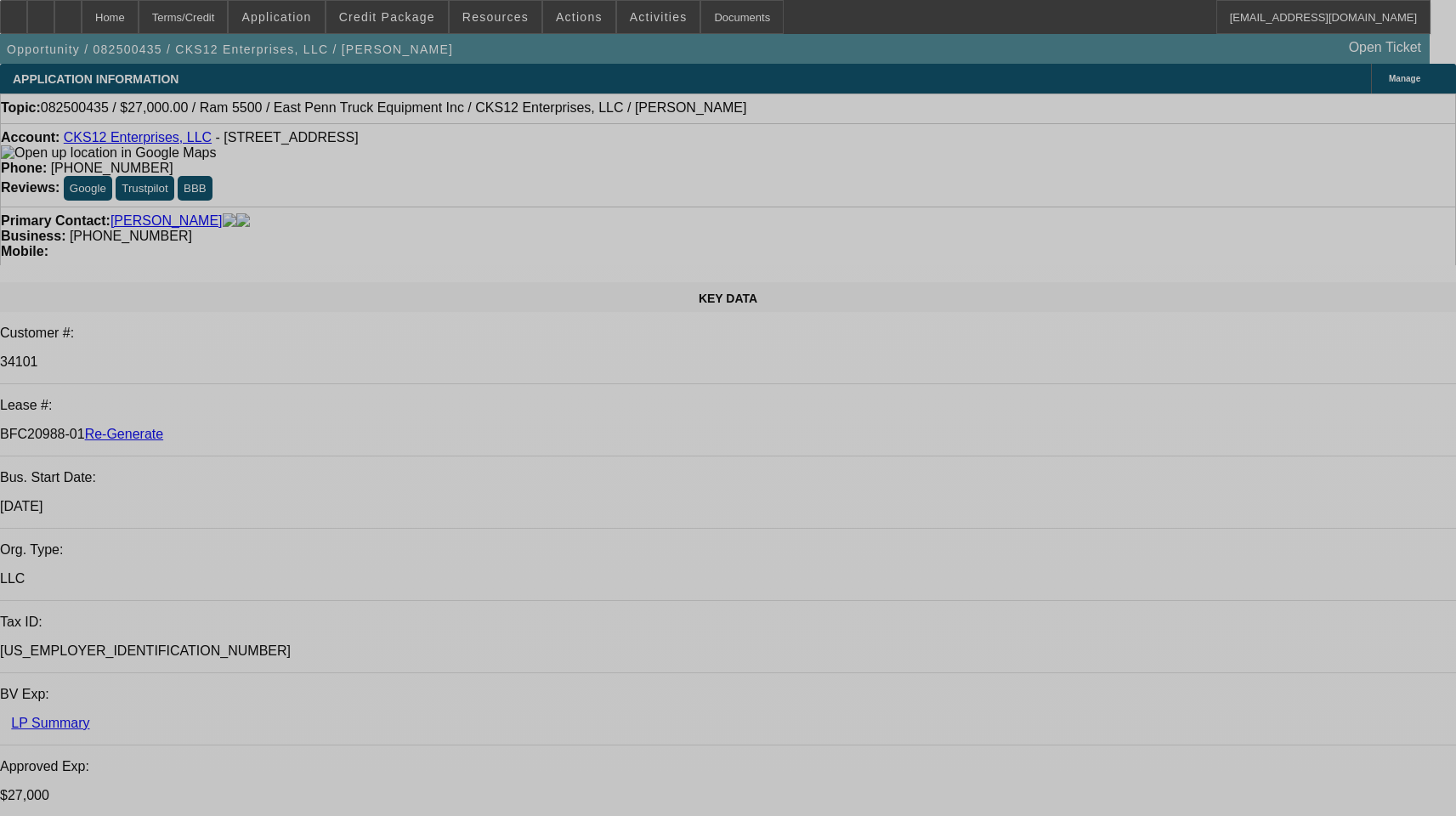
select select "0"
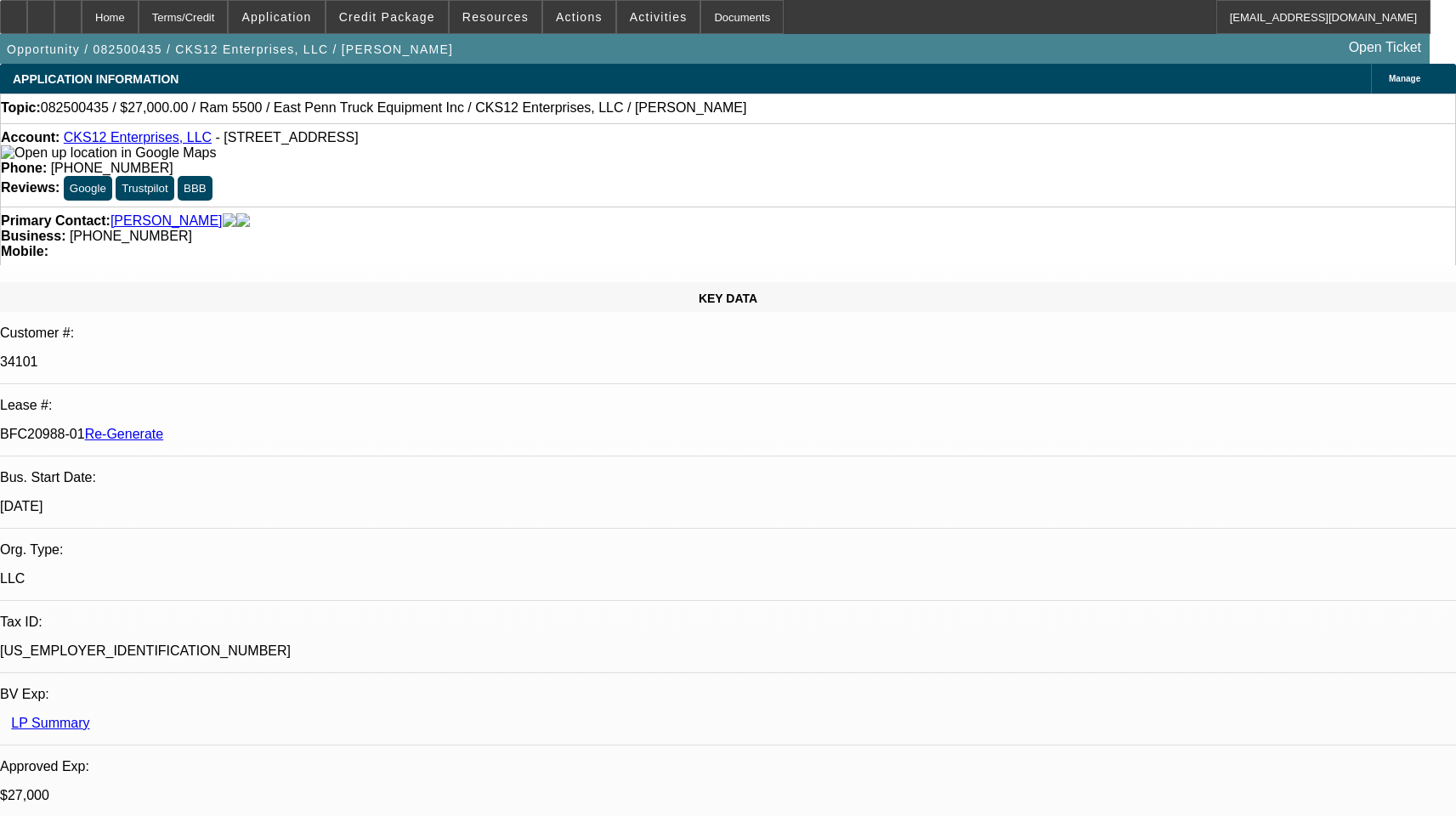
select select "2"
select select "0.1"
select select "4"
